Goal: Task Accomplishment & Management: Complete application form

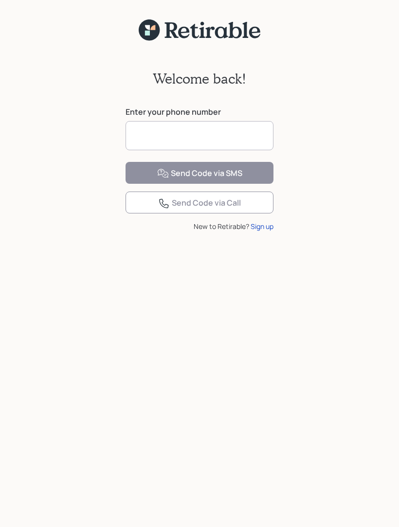
click at [176, 134] on input at bounding box center [199, 135] width 148 height 29
type input "**********"
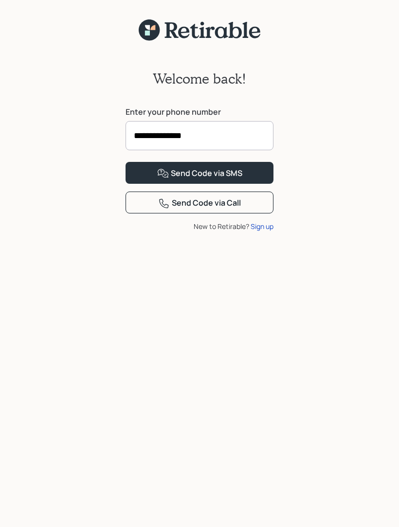
click at [201, 179] on div "Send Code via SMS" at bounding box center [199, 174] width 85 height 12
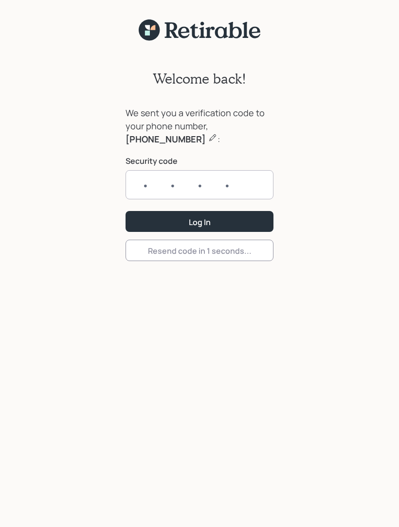
click at [143, 184] on input "text" at bounding box center [199, 184] width 148 height 29
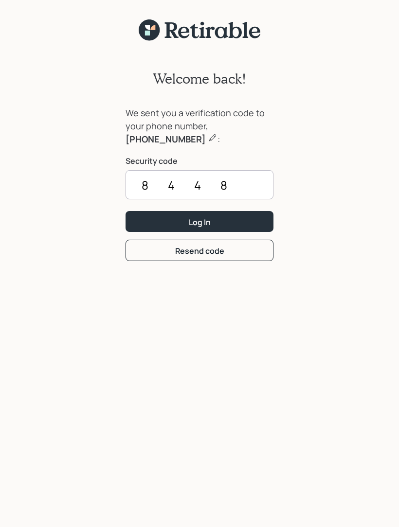
type input "8448"
click at [206, 221] on div "Log In" at bounding box center [200, 222] width 22 height 11
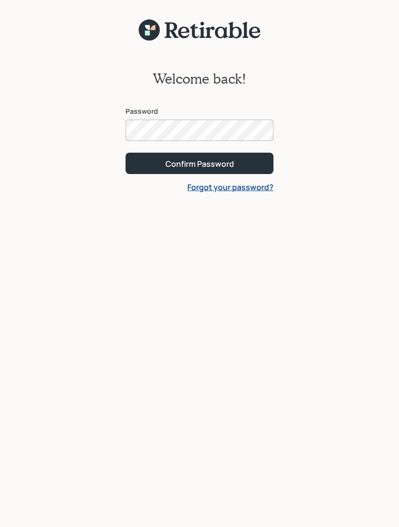
click at [199, 163] on button "Confirm Password" at bounding box center [199, 163] width 148 height 21
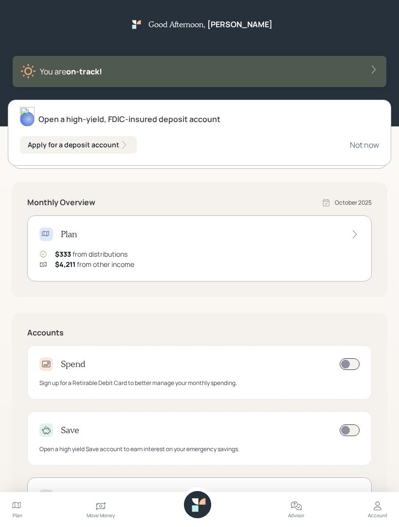
click at [104, 143] on div "Apply for a deposit account" at bounding box center [78, 145] width 101 height 10
